Goal: Task Accomplishment & Management: Use online tool/utility

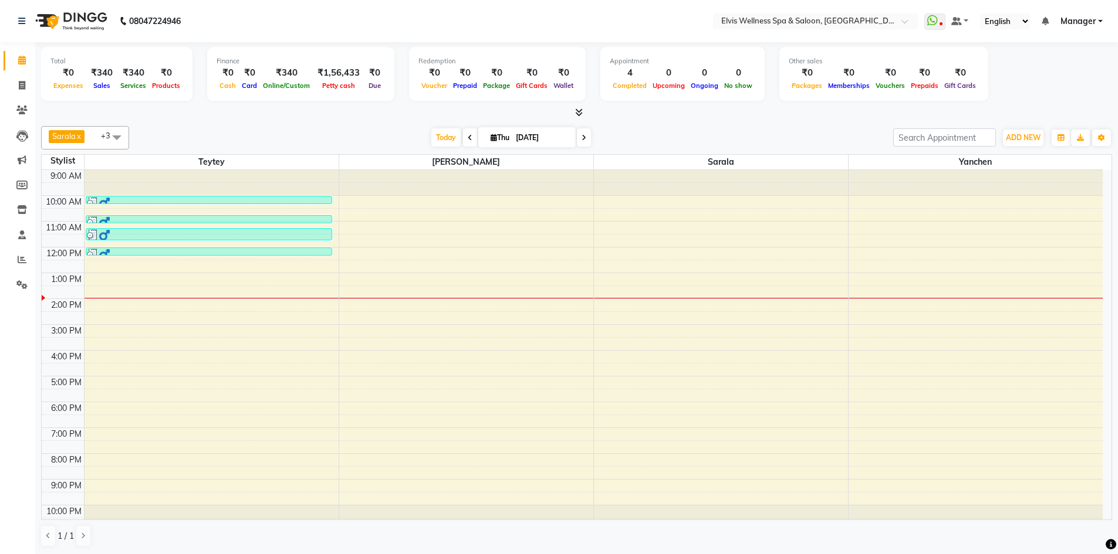
click at [583, 141] on icon at bounding box center [583, 137] width 5 height 7
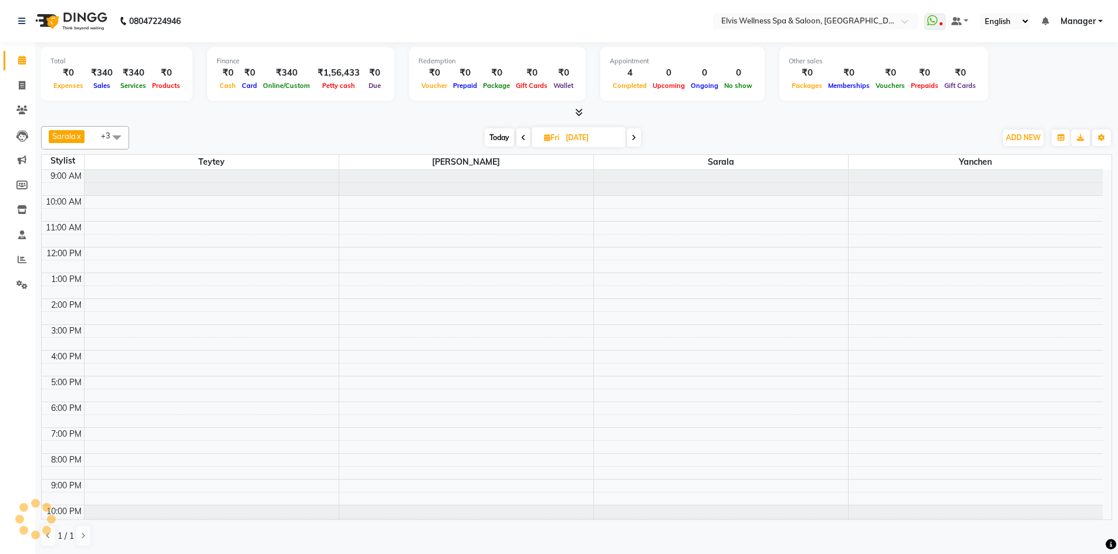
scroll to position [11, 0]
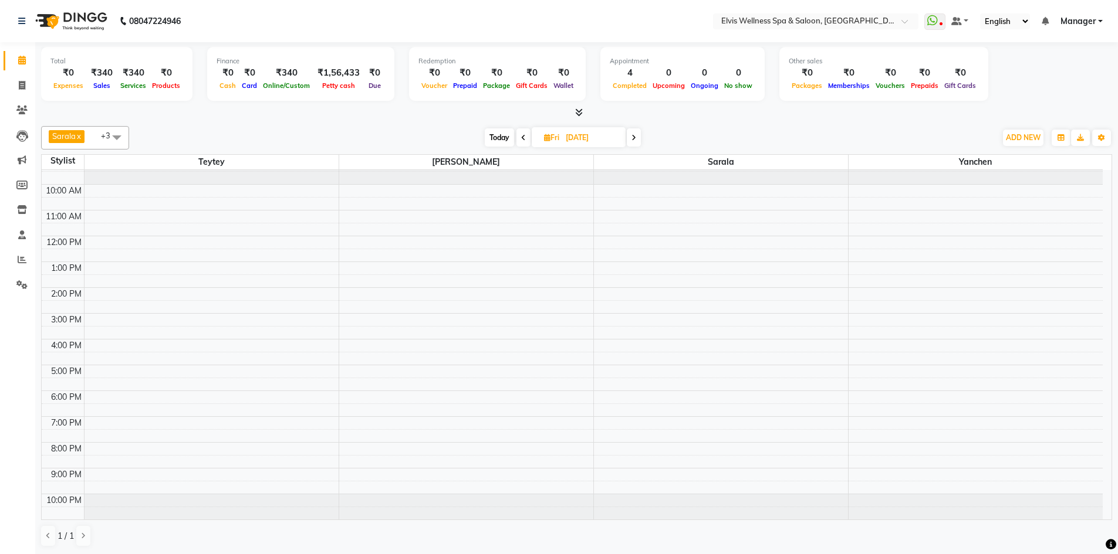
click at [518, 137] on span at bounding box center [523, 137] width 14 height 18
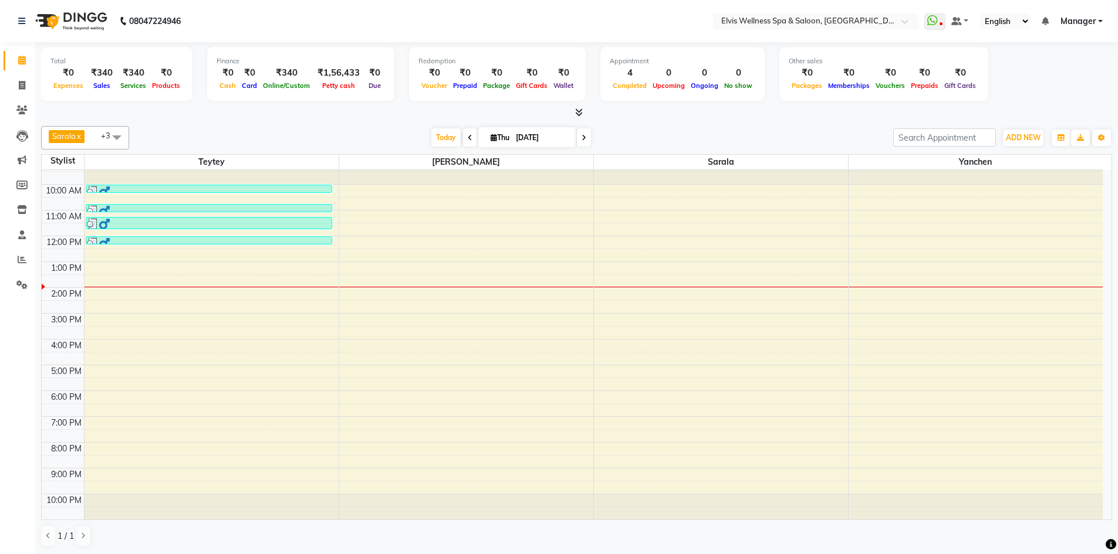
click at [581, 138] on icon at bounding box center [583, 137] width 5 height 7
type input "[DATE]"
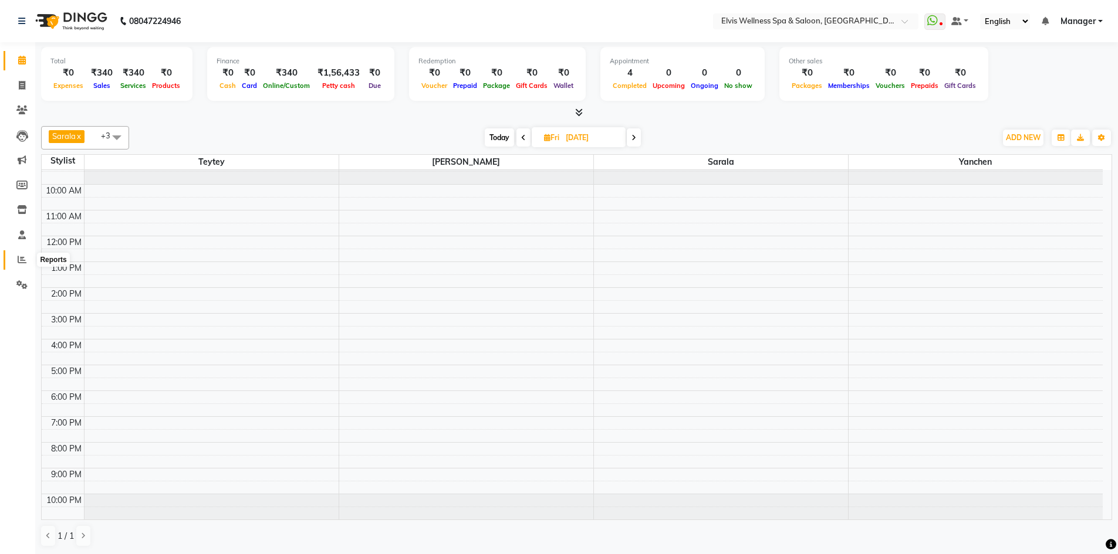
click at [20, 258] on icon at bounding box center [22, 259] width 9 height 9
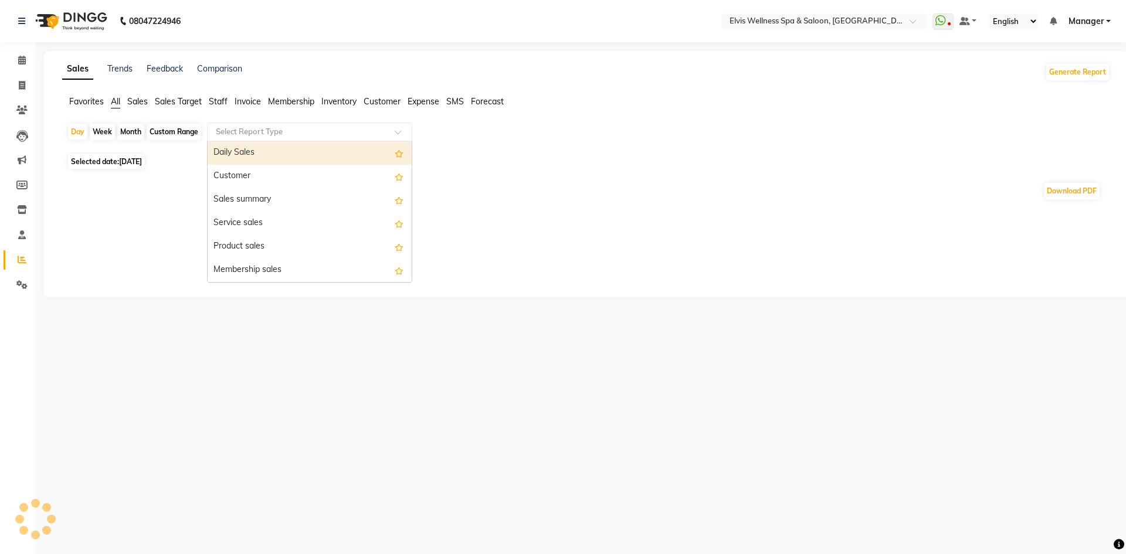
click at [404, 132] on span at bounding box center [402, 136] width 15 height 12
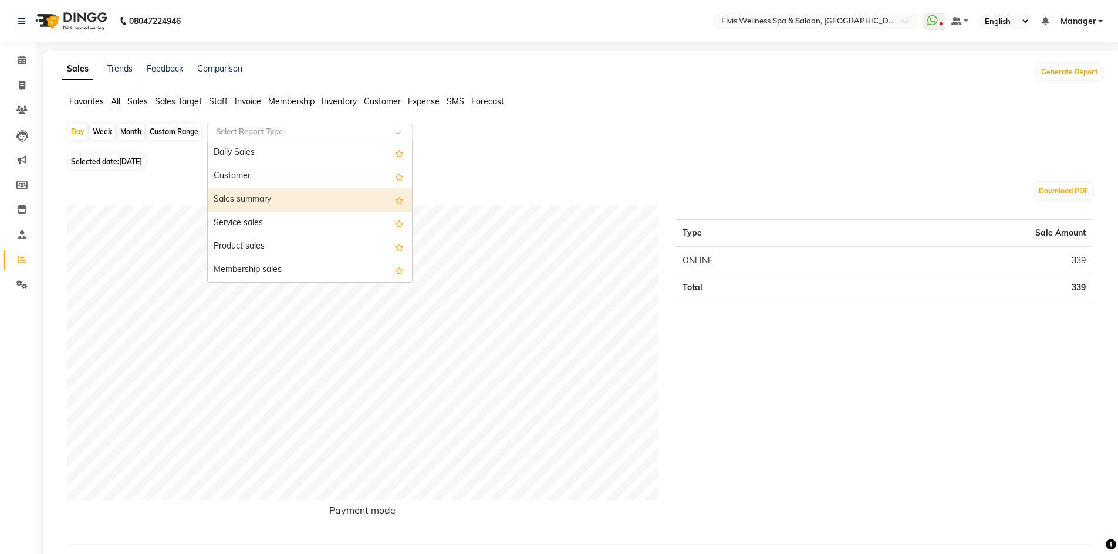
click at [275, 201] on div "Sales summary" at bounding box center [310, 199] width 204 height 23
select select "full_report"
select select "pdf"
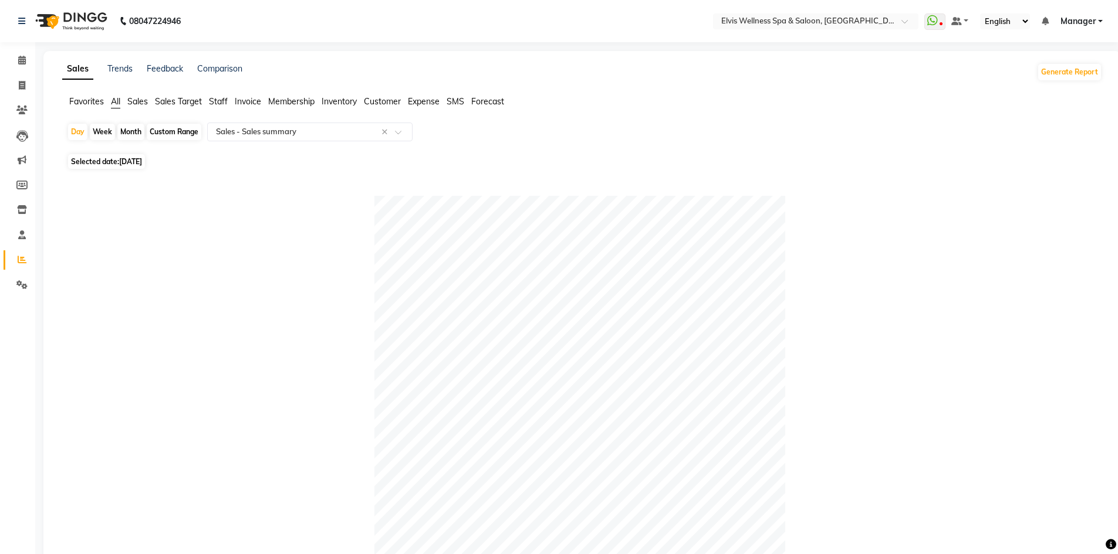
click at [135, 130] on div "Month" at bounding box center [130, 132] width 27 height 16
select select "9"
select select "2025"
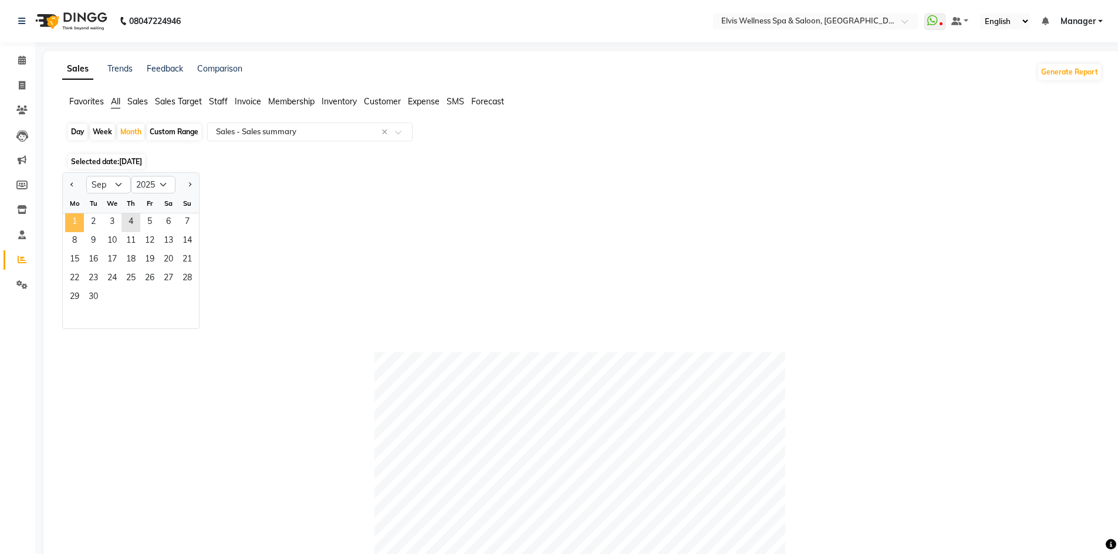
click at [68, 223] on span "1" at bounding box center [74, 223] width 19 height 19
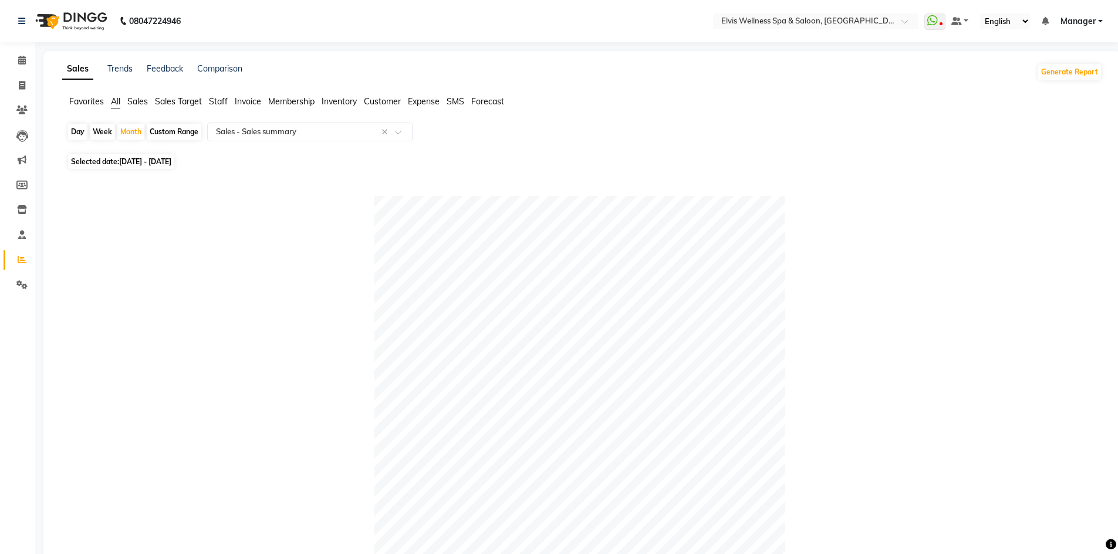
click at [140, 164] on span "[DATE] - [DATE]" at bounding box center [145, 161] width 52 height 9
select select "9"
select select "2025"
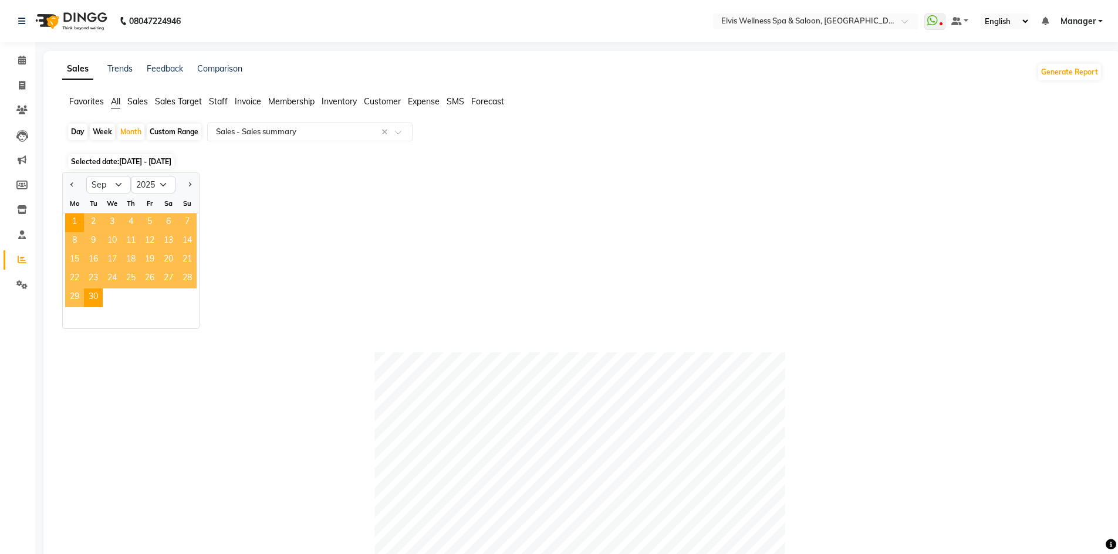
drag, startPoint x: 473, startPoint y: 219, endPoint x: 196, endPoint y: 210, distance: 277.0
click at [472, 219] on div "Jan Feb Mar Apr May Jun [DATE] Aug Sep Oct Nov [DATE] 2016 2017 2018 2019 2020 …" at bounding box center [581, 250] width 1039 height 157
click at [120, 185] on select "Jan Feb Mar Apr May Jun [DATE] Aug Sep Oct Nov Dec" at bounding box center [108, 185] width 45 height 18
click at [86, 176] on select "Jan Feb Mar Apr May Jun [DATE] Aug Sep Oct Nov Dec" at bounding box center [108, 185] width 45 height 18
click at [70, 221] on span "1" at bounding box center [74, 223] width 19 height 19
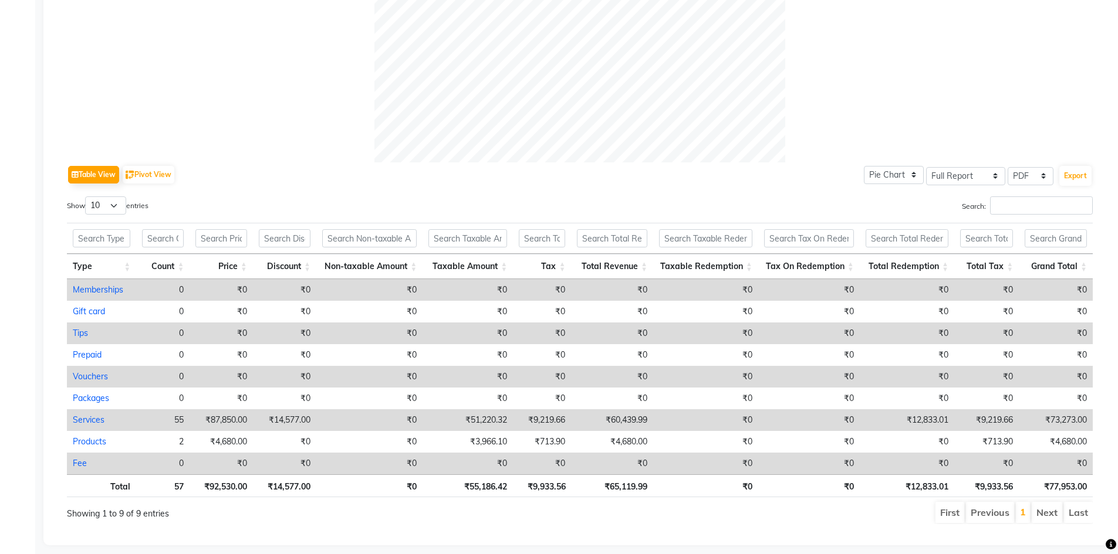
scroll to position [424, 0]
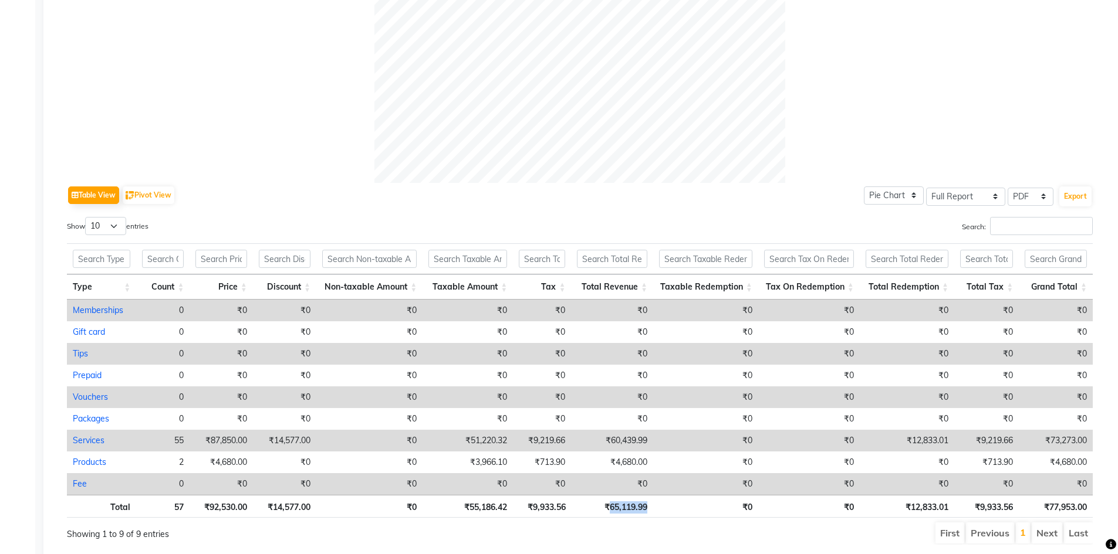
drag, startPoint x: 608, startPoint y: 506, endPoint x: 667, endPoint y: 509, distance: 59.3
click at [667, 509] on tr "Total 57 ₹92,530.00 ₹14,577.00 ₹0 ₹55,186.42 ₹9,933.56 ₹65,119.99 ₹0 ₹0 ₹12,833…" at bounding box center [579, 506] width 1025 height 23
drag, startPoint x: 532, startPoint y: 504, endPoint x: 605, endPoint y: 509, distance: 73.5
click at [606, 509] on tr "Total 57 ₹92,530.00 ₹14,577.00 ₹0 ₹55,186.42 ₹9,933.56 ₹65,119.99 ₹0 ₹0 ₹12,833…" at bounding box center [579, 506] width 1025 height 23
drag, startPoint x: 467, startPoint y: 507, endPoint x: 530, endPoint y: 511, distance: 62.9
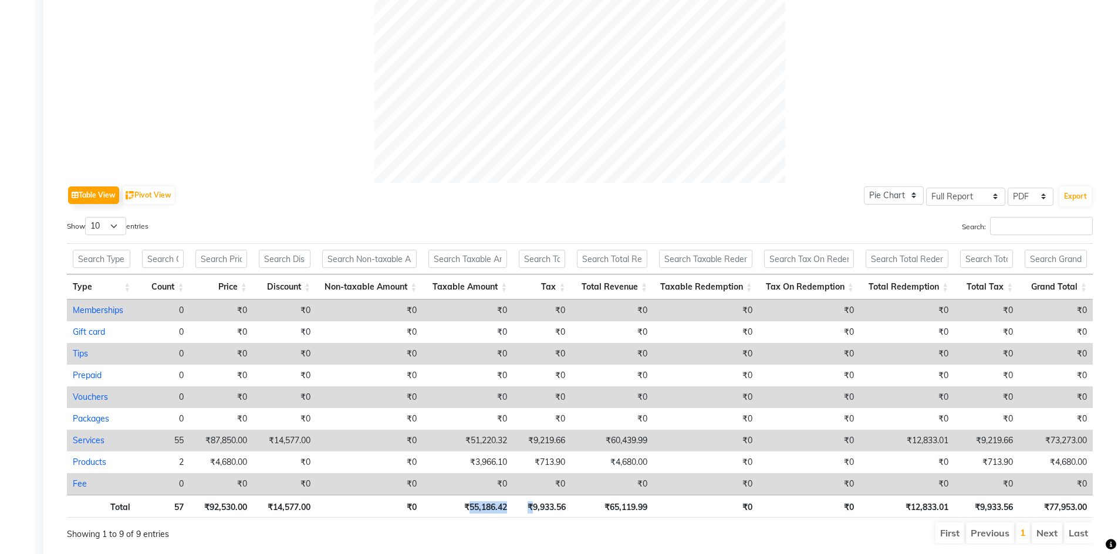
click at [530, 511] on tr "Total 57 ₹92,530.00 ₹14,577.00 ₹0 ₹55,186.42 ₹9,933.56 ₹65,119.99 ₹0 ₹0 ₹12,833…" at bounding box center [579, 506] width 1025 height 23
click at [285, 512] on th "₹14,577.00" at bounding box center [284, 506] width 63 height 23
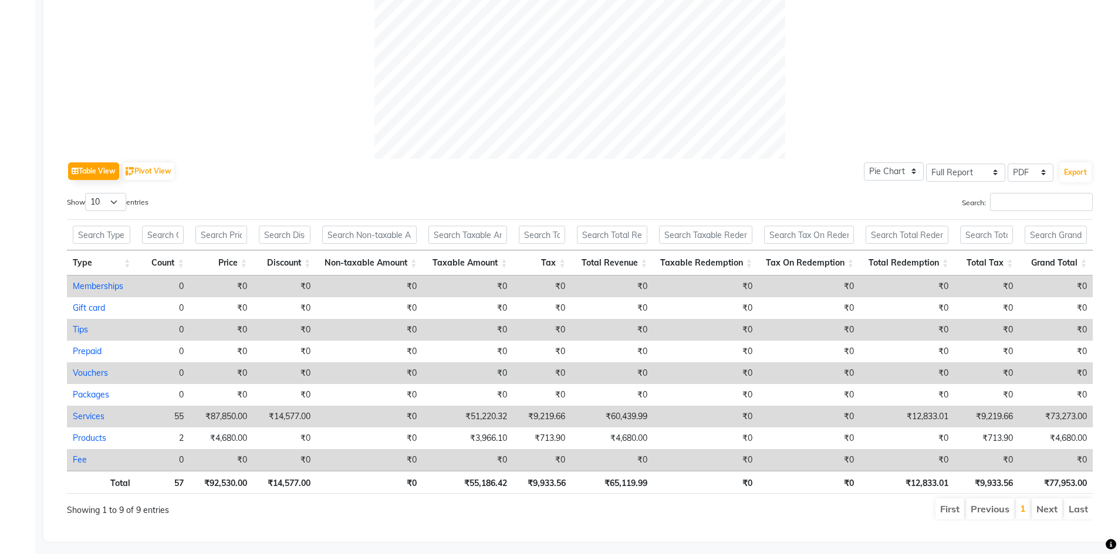
scroll to position [462, 0]
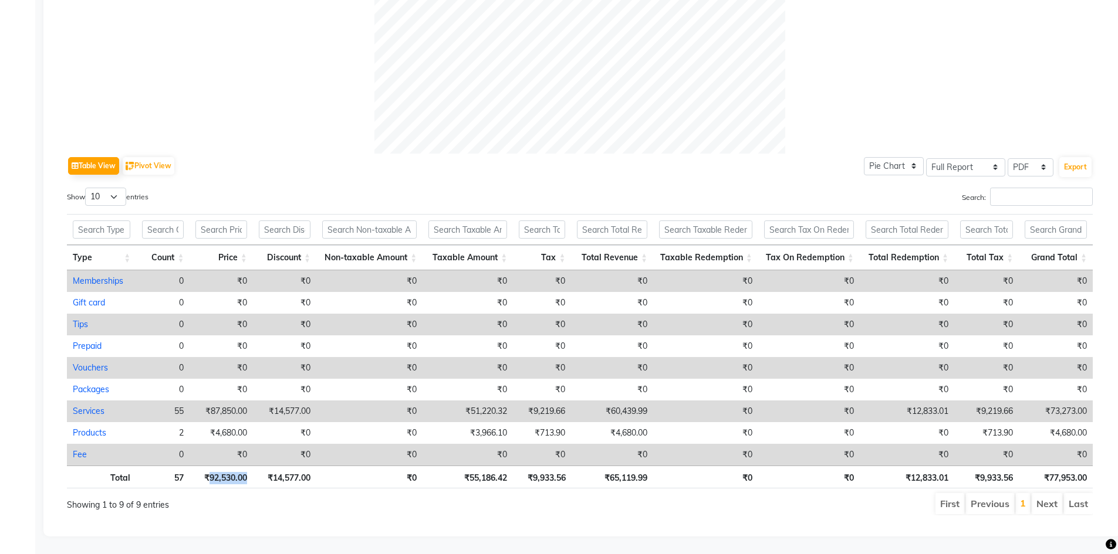
drag, startPoint x: 207, startPoint y: 469, endPoint x: 252, endPoint y: 473, distance: 45.4
click at [252, 473] on tr "Total 57 ₹92,530.00 ₹14,577.00 ₹0 ₹55,186.42 ₹9,933.56 ₹65,119.99 ₹0 ₹0 ₹12,833…" at bounding box center [579, 477] width 1025 height 23
drag, startPoint x: 271, startPoint y: 466, endPoint x: 314, endPoint y: 470, distance: 43.0
click at [314, 470] on th "₹14,577.00" at bounding box center [284, 477] width 63 height 23
drag, startPoint x: 468, startPoint y: 467, endPoint x: 523, endPoint y: 470, distance: 55.2
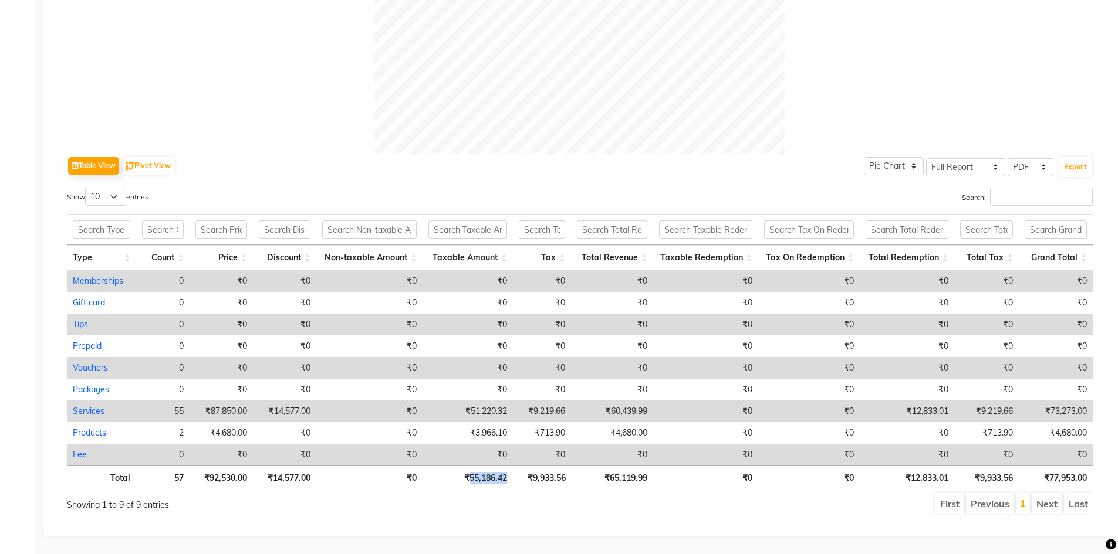
click at [523, 470] on tr "Total 57 ₹92,530.00 ₹14,577.00 ₹0 ₹55,186.42 ₹9,933.56 ₹65,119.99 ₹0 ₹0 ₹12,833…" at bounding box center [579, 477] width 1025 height 23
drag, startPoint x: 607, startPoint y: 468, endPoint x: 649, endPoint y: 473, distance: 43.1
click at [649, 473] on th "₹65,119.99" at bounding box center [612, 477] width 82 height 23
drag, startPoint x: 910, startPoint y: 470, endPoint x: 950, endPoint y: 469, distance: 40.5
click at [950, 469] on th "₹12,833.01" at bounding box center [906, 477] width 94 height 23
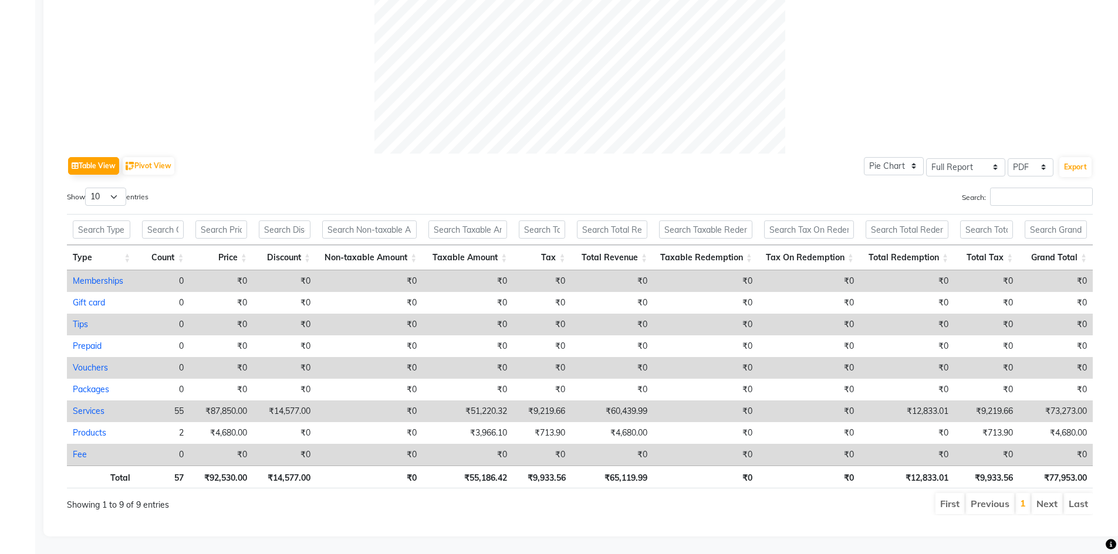
click at [300, 469] on th "₹14,577.00" at bounding box center [284, 477] width 63 height 23
drag, startPoint x: 314, startPoint y: 467, endPoint x: 256, endPoint y: 470, distance: 58.1
click at [256, 470] on th "₹14,577.00" at bounding box center [284, 477] width 63 height 23
drag, startPoint x: 208, startPoint y: 468, endPoint x: 249, endPoint y: 472, distance: 40.6
click at [249, 472] on th "₹92,530.00" at bounding box center [220, 477] width 63 height 23
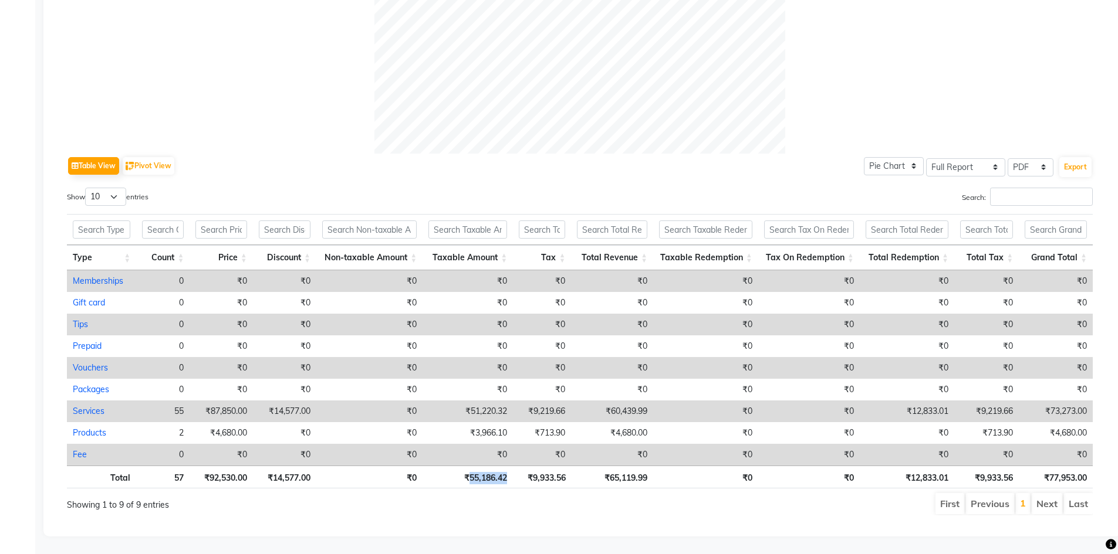
drag, startPoint x: 470, startPoint y: 467, endPoint x: 507, endPoint y: 467, distance: 37.5
click at [507, 467] on th "₹55,186.42" at bounding box center [467, 477] width 90 height 23
drag, startPoint x: 606, startPoint y: 465, endPoint x: 683, endPoint y: 465, distance: 76.8
click at [660, 466] on tr "Total 57 ₹92,530.00 ₹14,577.00 ₹0 ₹55,186.42 ₹9,933.56 ₹65,119.99 ₹0 ₹0 ₹12,833…" at bounding box center [579, 477] width 1025 height 23
drag, startPoint x: 910, startPoint y: 469, endPoint x: 949, endPoint y: 471, distance: 39.3
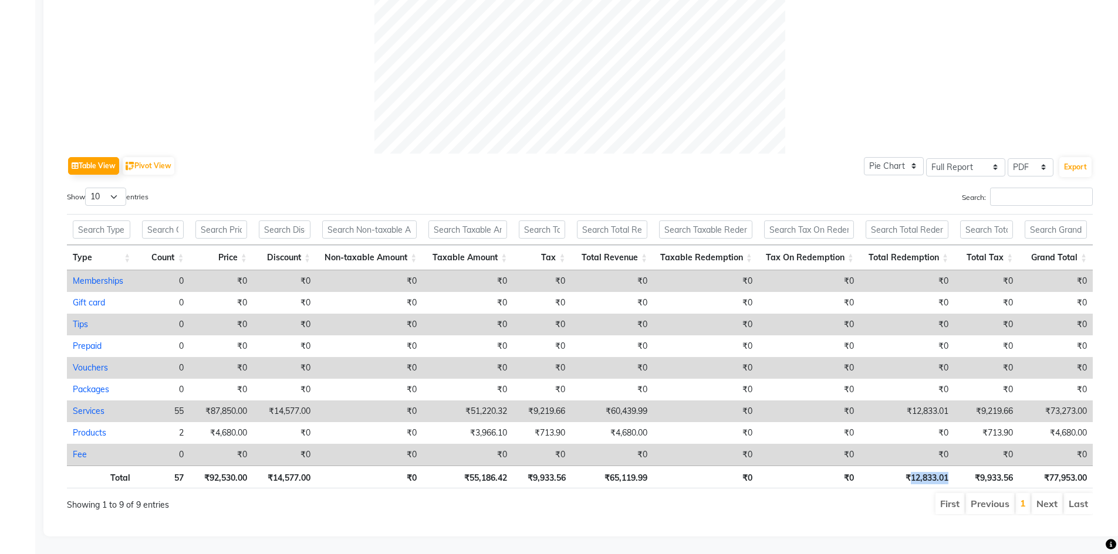
click at [949, 471] on th "₹12,833.01" at bounding box center [906, 477] width 94 height 23
drag, startPoint x: 974, startPoint y: 468, endPoint x: 1035, endPoint y: 469, distance: 61.0
click at [1035, 469] on tr "Total 57 ₹92,530.00 ₹14,577.00 ₹0 ₹55,186.42 ₹9,933.56 ₹65,119.99 ₹0 ₹0 ₹12,833…" at bounding box center [579, 477] width 1025 height 23
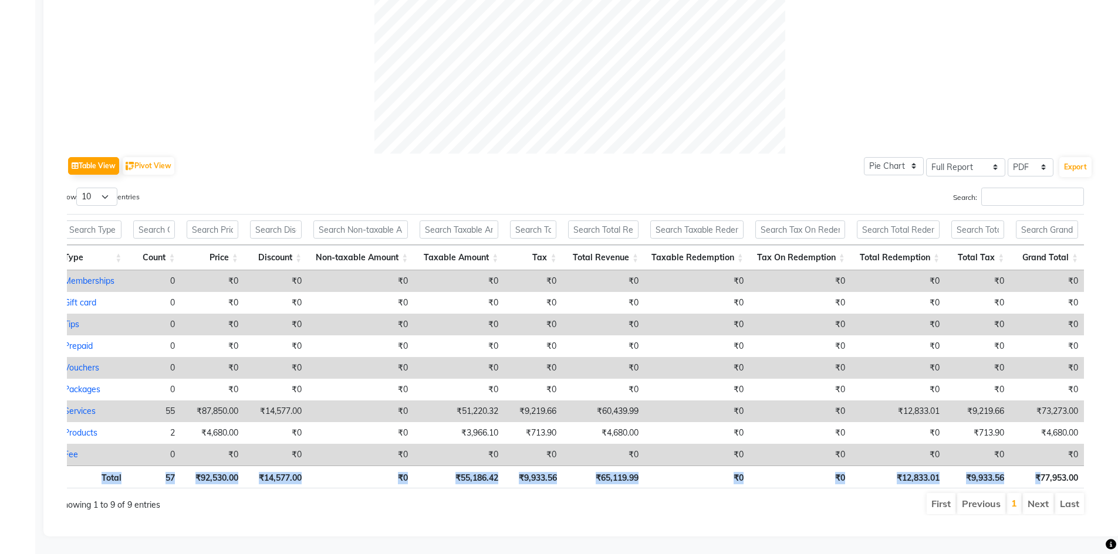
drag, startPoint x: 1045, startPoint y: 467, endPoint x: 1031, endPoint y: 469, distance: 14.3
click at [1093, 469] on div "Table View Pivot View Pie Chart Bar Chart Select Full Report Filtered Report Se…" at bounding box center [579, 122] width 1044 height 805
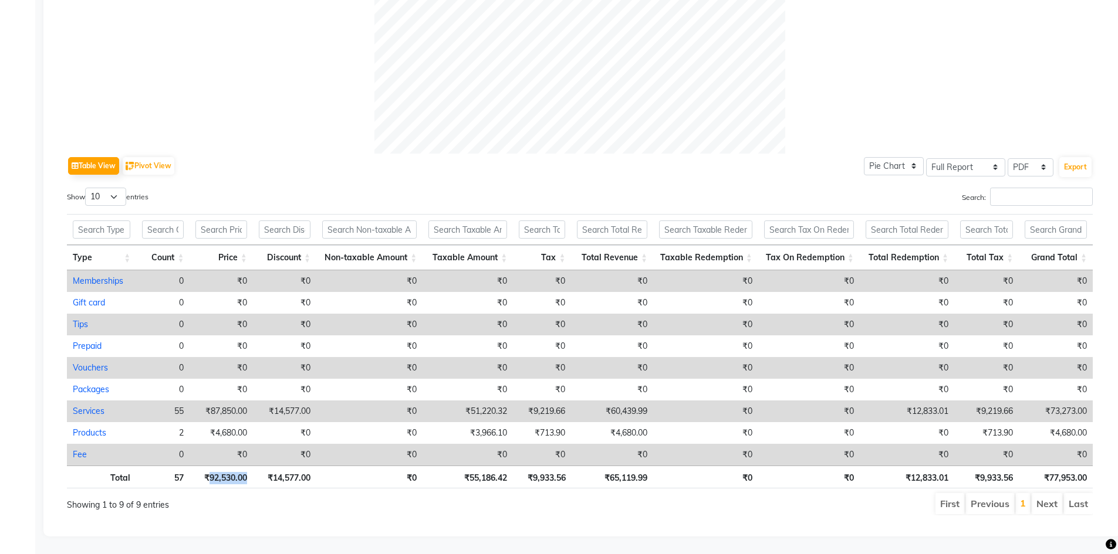
drag, startPoint x: 209, startPoint y: 469, endPoint x: 250, endPoint y: 469, distance: 41.7
click at [250, 469] on th "₹92,530.00" at bounding box center [220, 477] width 63 height 23
drag, startPoint x: 269, startPoint y: 466, endPoint x: 321, endPoint y: 470, distance: 52.4
click at [321, 470] on tr "Total 57 ₹92,530.00 ₹14,577.00 ₹0 ₹55,186.42 ₹9,933.56 ₹65,119.99 ₹0 ₹0 ₹12,833…" at bounding box center [579, 477] width 1025 height 23
click at [462, 467] on th "₹55,186.42" at bounding box center [467, 477] width 90 height 23
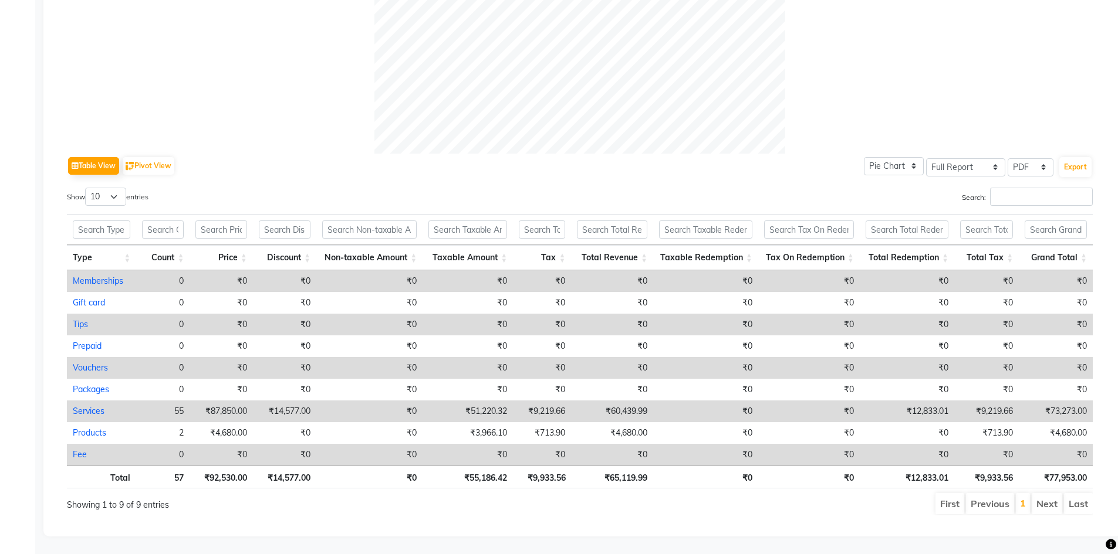
click at [463, 469] on th "₹55,186.42" at bounding box center [467, 477] width 90 height 23
drag, startPoint x: 463, startPoint y: 469, endPoint x: 520, endPoint y: 472, distance: 57.0
click at [520, 472] on tr "Total 57 ₹92,530.00 ₹14,577.00 ₹0 ₹55,186.42 ₹9,933.56 ₹65,119.99 ₹0 ₹0 ₹12,833…" at bounding box center [579, 477] width 1025 height 23
click at [524, 468] on th "₹9,933.56" at bounding box center [542, 477] width 58 height 23
click at [530, 479] on th "₹9,933.56" at bounding box center [542, 477] width 58 height 23
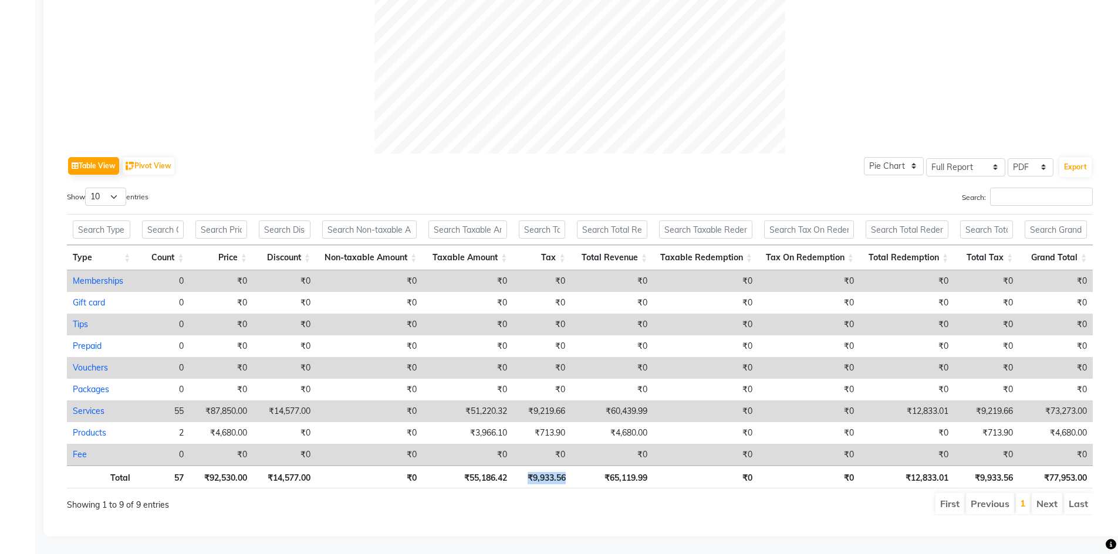
drag, startPoint x: 526, startPoint y: 462, endPoint x: 575, endPoint y: 470, distance: 50.4
click at [575, 470] on tr "Total 57 ₹92,530.00 ₹14,577.00 ₹0 ₹55,186.42 ₹9,933.56 ₹65,119.99 ₹0 ₹0 ₹12,833…" at bounding box center [579, 477] width 1025 height 23
click at [626, 481] on div "Total 57 ₹92,530.00 ₹14,577.00 ₹0 ₹55,186.42 ₹9,933.56 ₹65,119.99 ₹0 ₹0 ₹12,833…" at bounding box center [579, 479] width 1025 height 26
drag, startPoint x: 604, startPoint y: 466, endPoint x: 652, endPoint y: 466, distance: 48.1
click at [652, 466] on th "₹65,119.99" at bounding box center [612, 477] width 82 height 23
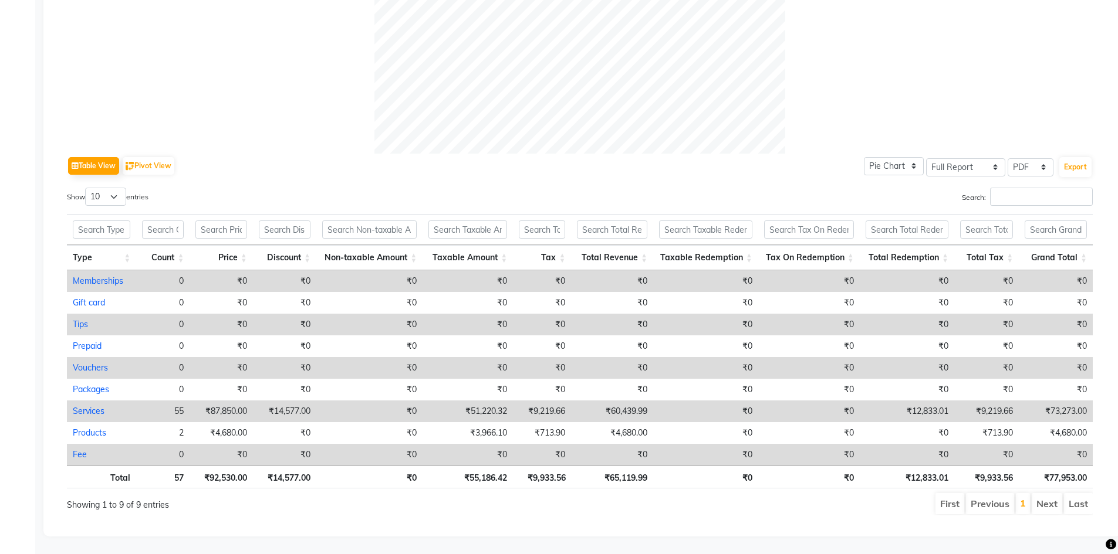
click at [745, 472] on th "₹0" at bounding box center [705, 477] width 104 height 23
drag, startPoint x: 504, startPoint y: 468, endPoint x: 458, endPoint y: 469, distance: 46.3
click at [458, 469] on th "₹55,186.42" at bounding box center [467, 477] width 90 height 23
drag, startPoint x: 645, startPoint y: 465, endPoint x: 596, endPoint y: 465, distance: 48.7
click at [596, 466] on th "₹65,119.99" at bounding box center [612, 477] width 82 height 23
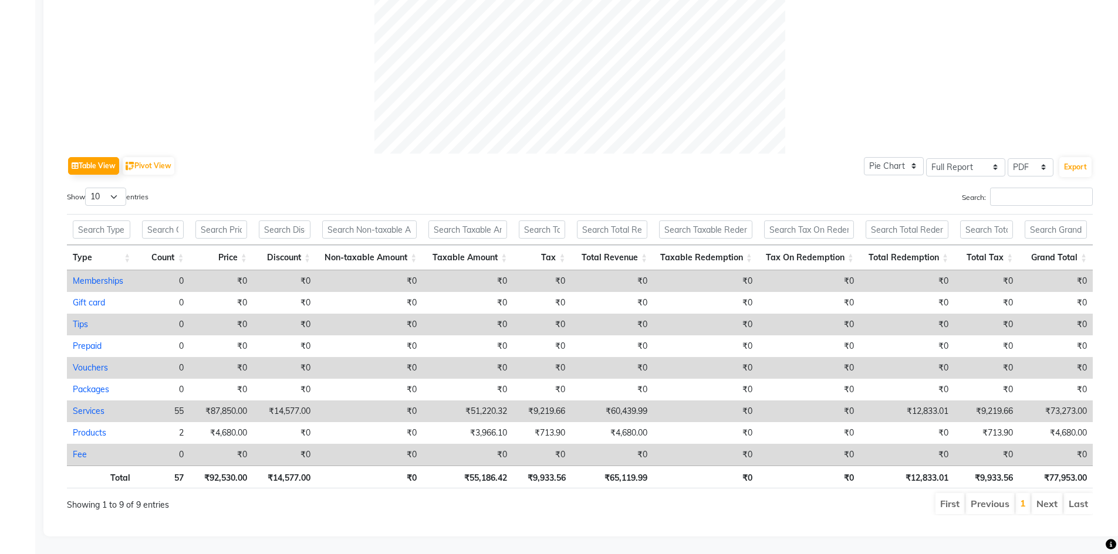
click at [656, 468] on th "₹0" at bounding box center [705, 477] width 104 height 23
drag, startPoint x: 908, startPoint y: 468, endPoint x: 967, endPoint y: 469, distance: 59.3
click at [967, 469] on tr "Total 57 ₹92,530.00 ₹14,577.00 ₹0 ₹55,186.42 ₹9,933.56 ₹65,119.99 ₹0 ₹0 ₹12,833…" at bounding box center [579, 477] width 1025 height 23
click at [198, 492] on div "Showing 1 to 9 of 9 entries" at bounding box center [275, 501] width 417 height 19
